Goal: Task Accomplishment & Management: Manage account settings

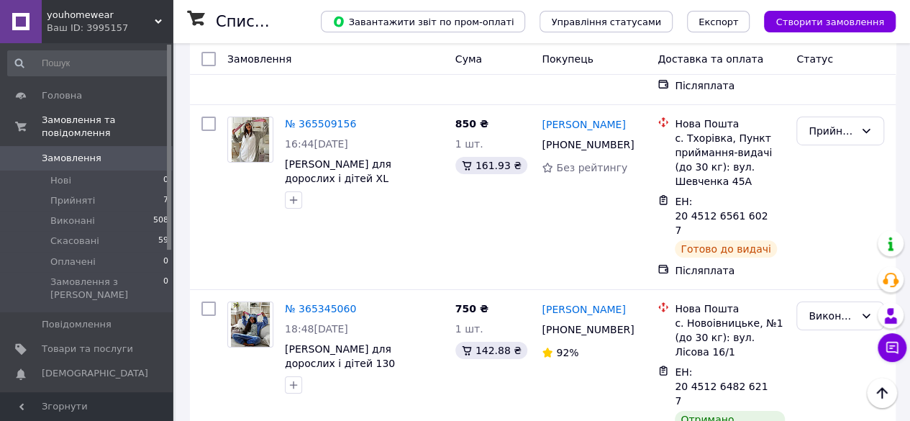
scroll to position [2684, 0]
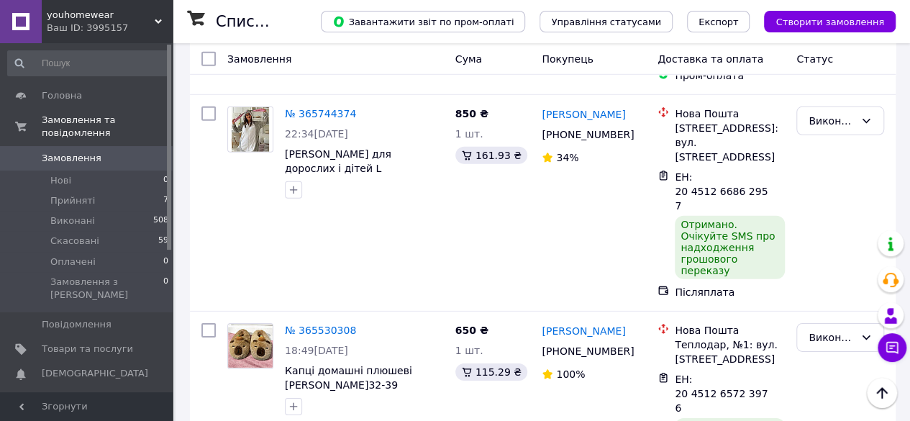
scroll to position [2077, 0]
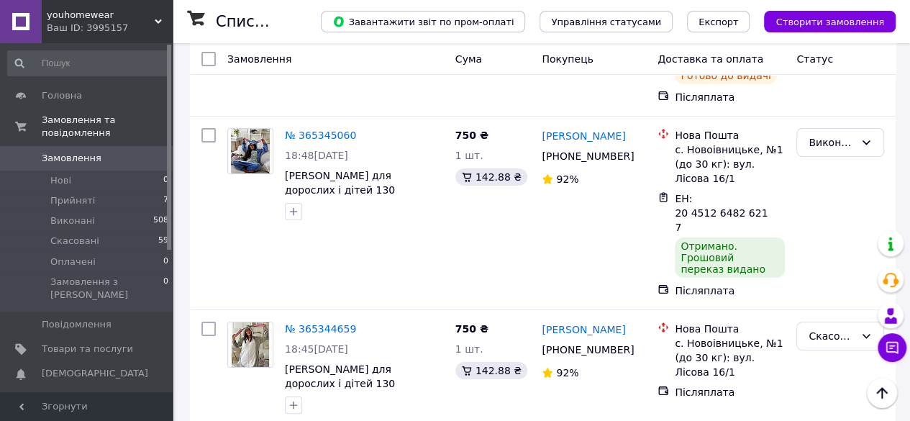
scroll to position [2730, 0]
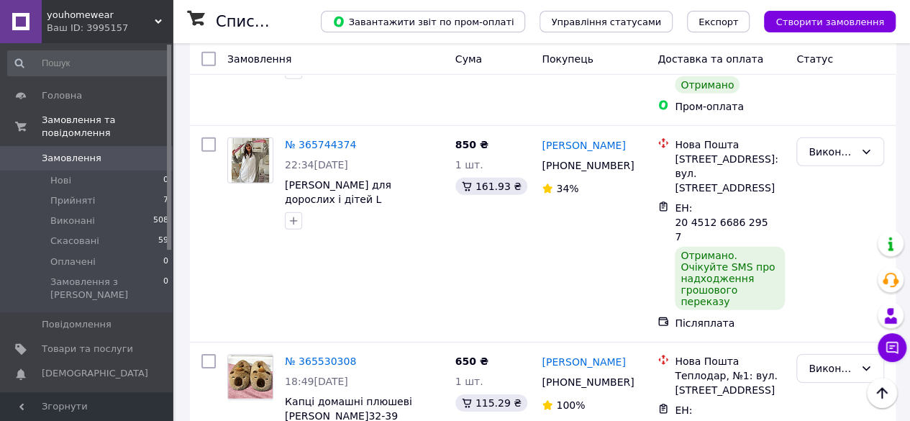
scroll to position [2034, 0]
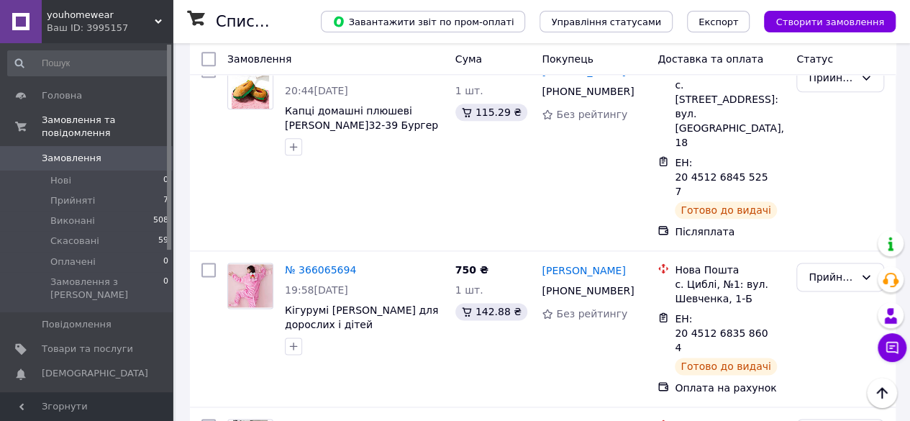
scroll to position [738, 0]
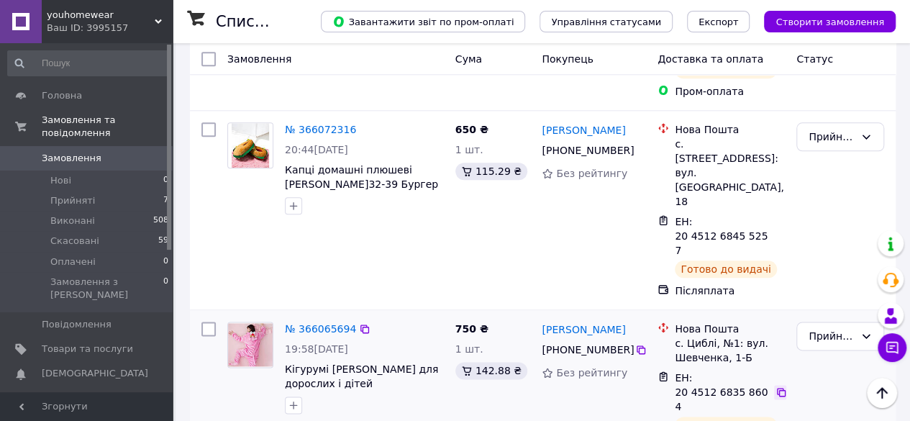
click at [778, 386] on icon at bounding box center [781, 392] width 12 height 12
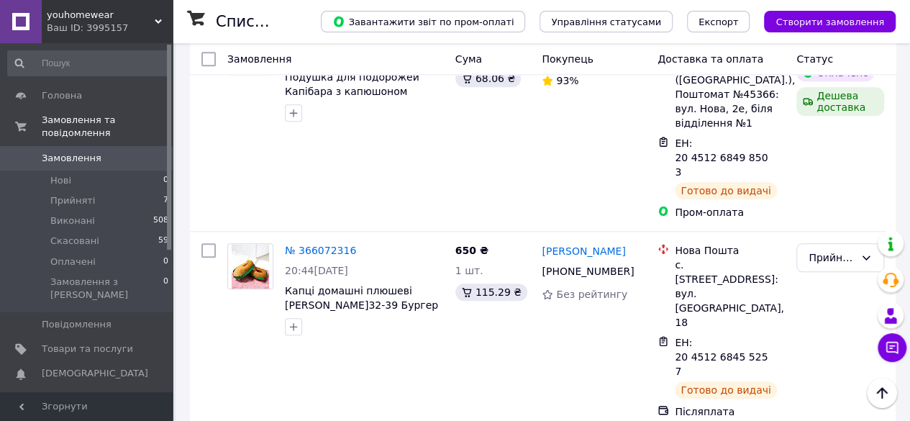
scroll to position [608, 0]
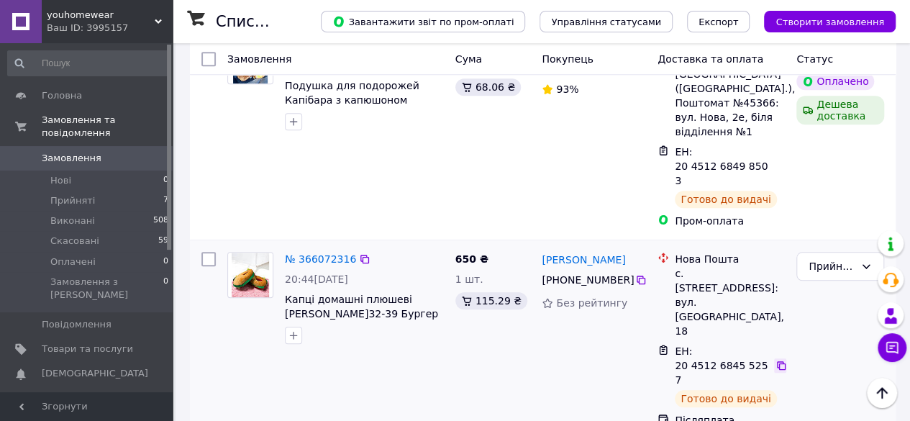
click at [783, 361] on icon at bounding box center [781, 365] width 9 height 9
click at [779, 360] on icon at bounding box center [781, 366] width 12 height 12
click at [837, 252] on div "Прийнято" at bounding box center [840, 266] width 88 height 29
click at [837, 148] on li "Виконано" at bounding box center [840, 153] width 86 height 26
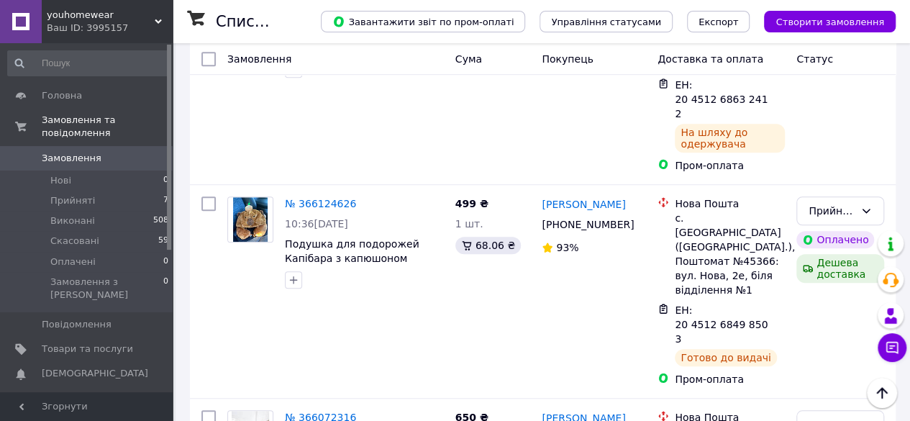
scroll to position [419, 0]
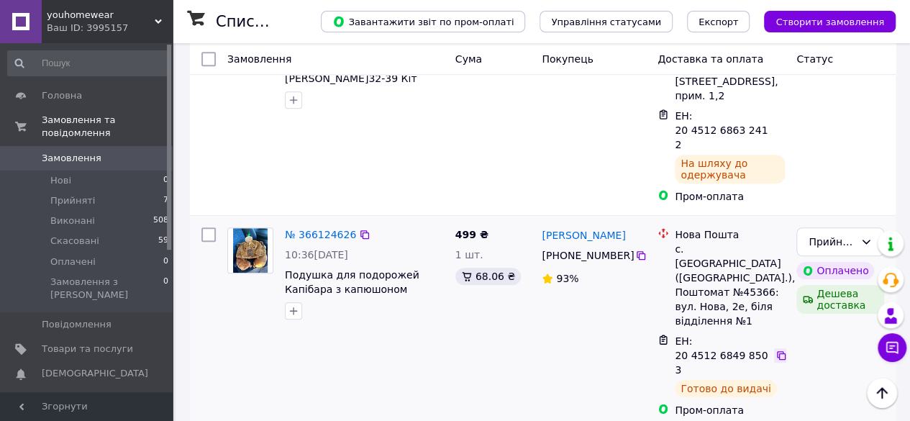
click at [781, 349] on icon at bounding box center [781, 355] width 12 height 12
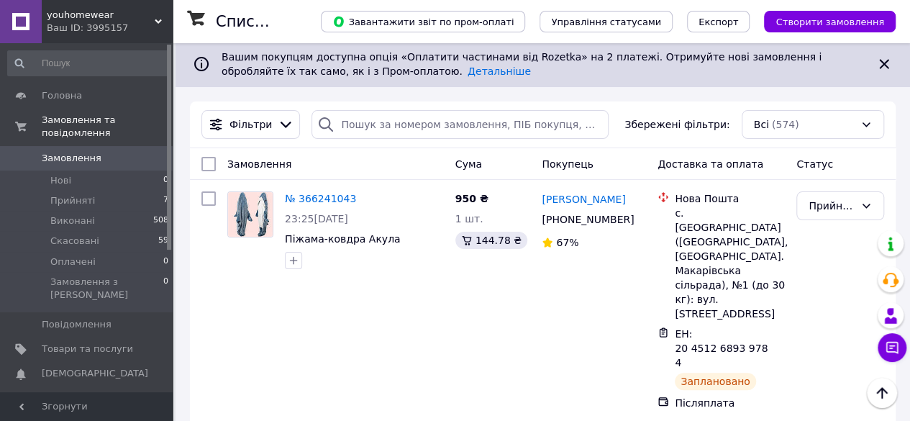
scroll to position [0, 0]
